Goal: Information Seeking & Learning: Learn about a topic

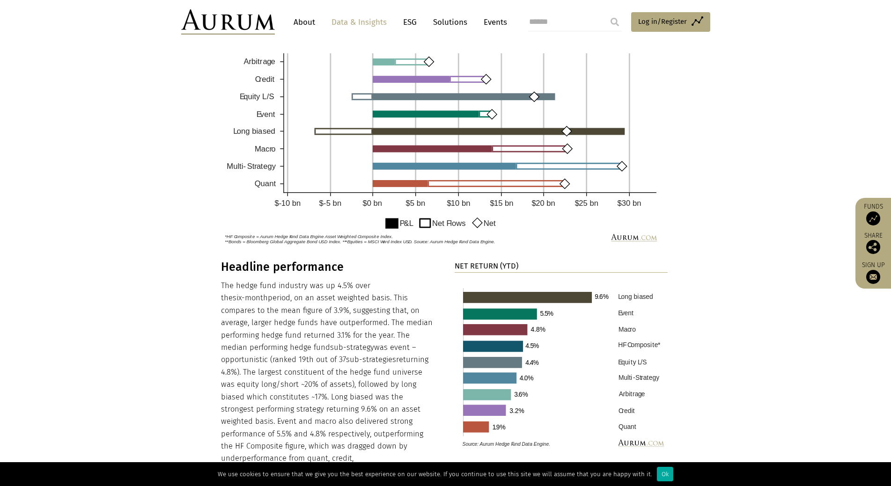
scroll to position [889, 0]
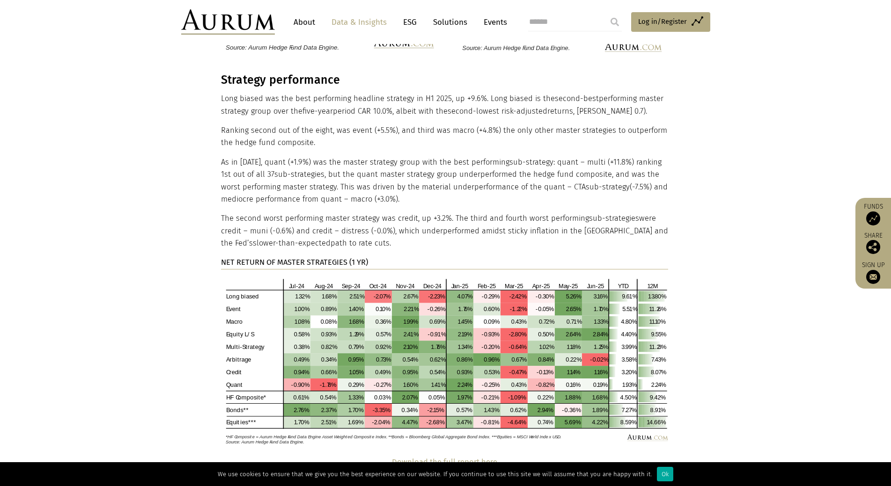
scroll to position [1825, 0]
